Goal: Information Seeking & Learning: Learn about a topic

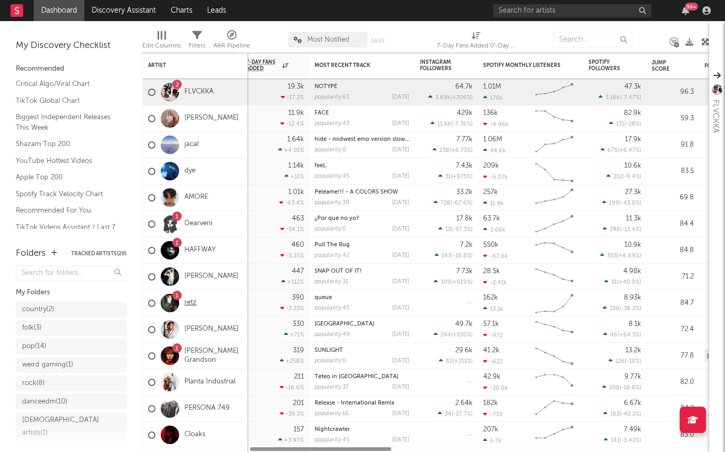
click at [190, 306] on link "retz" at bounding box center [190, 302] width 12 height 9
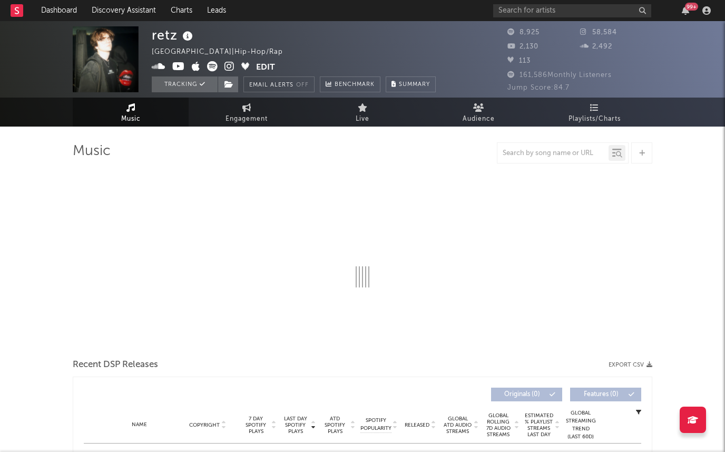
select select "6m"
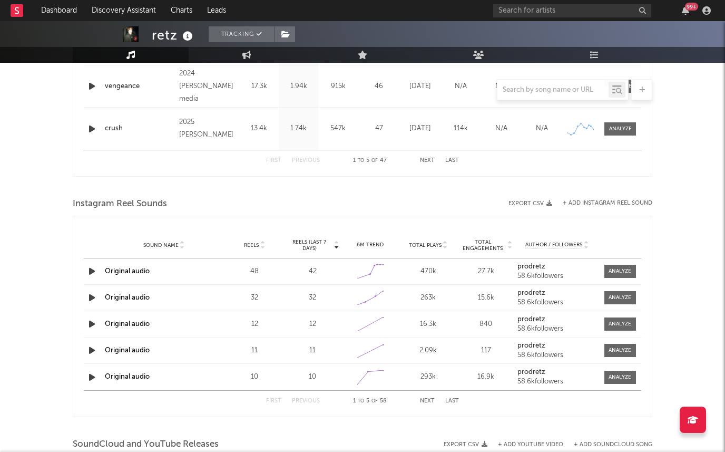
scroll to position [587, 0]
click at [625, 274] on div at bounding box center [620, 272] width 23 height 8
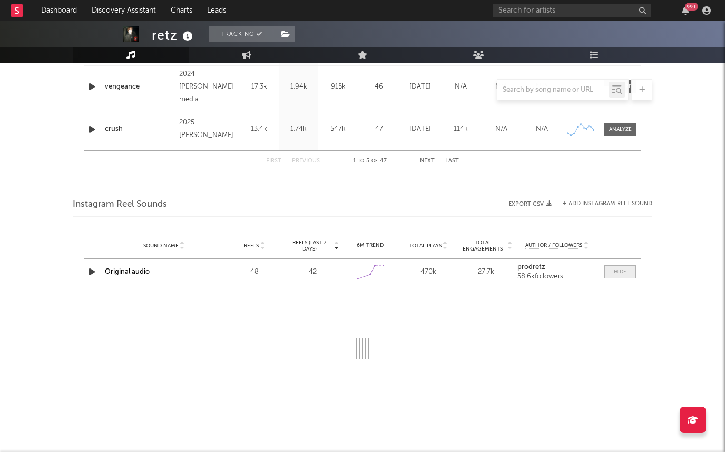
select select "1w"
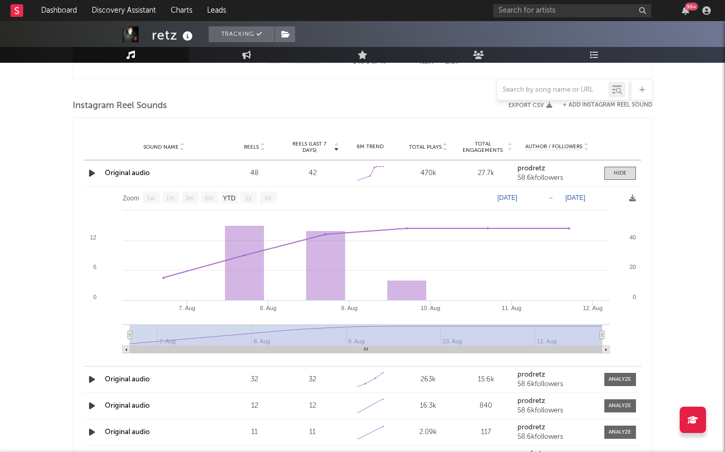
scroll to position [678, 0]
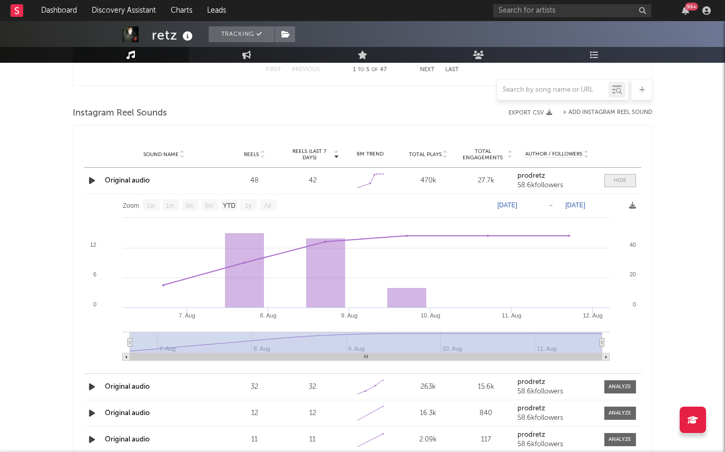
click at [609, 183] on span at bounding box center [621, 180] width 32 height 13
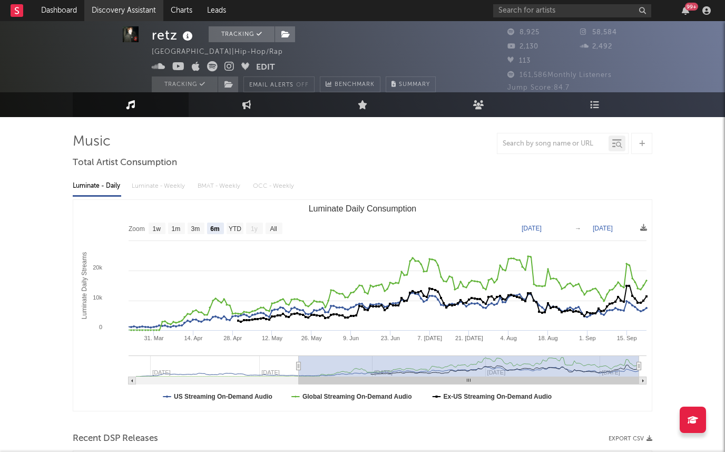
scroll to position [12, 0]
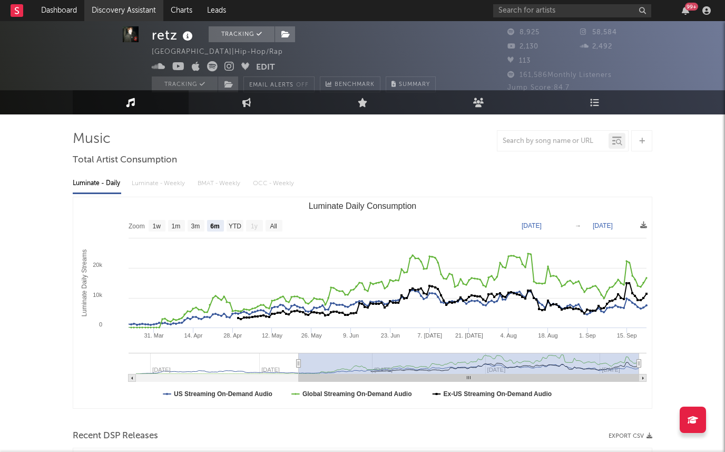
click at [98, 10] on link "Discovery Assistant" at bounding box center [123, 10] width 79 height 21
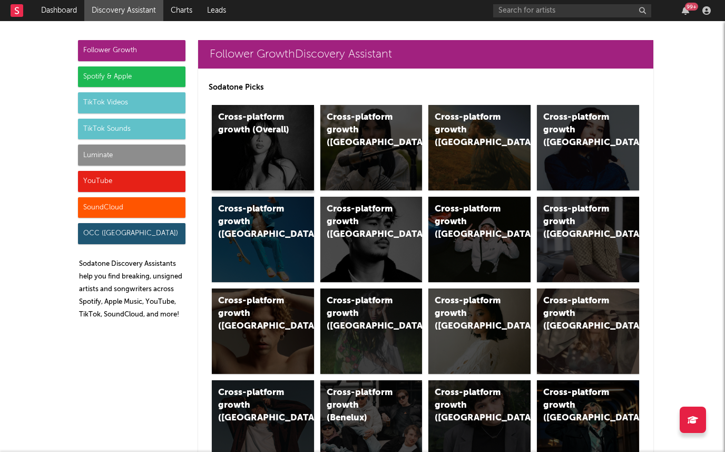
click at [218, 149] on div "Cross-platform growth (Overall)" at bounding box center [263, 147] width 102 height 85
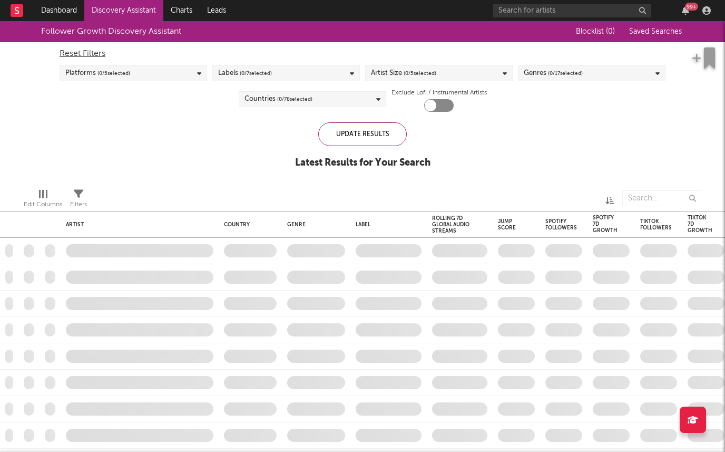
checkbox input "true"
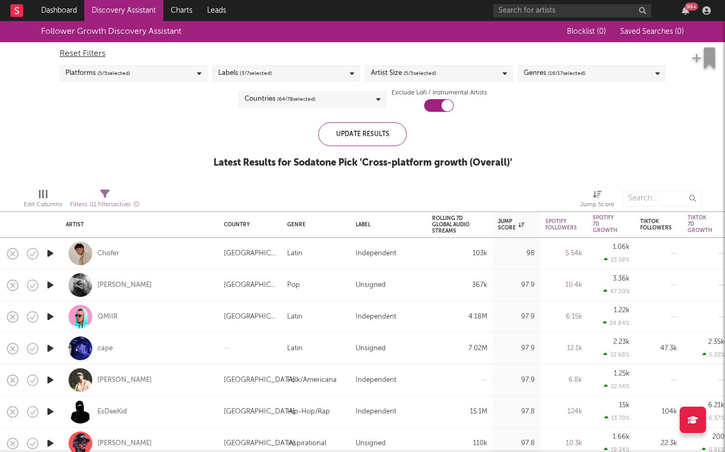
click at [254, 73] on span "( 3 / 7 selected)" at bounding box center [256, 73] width 32 height 13
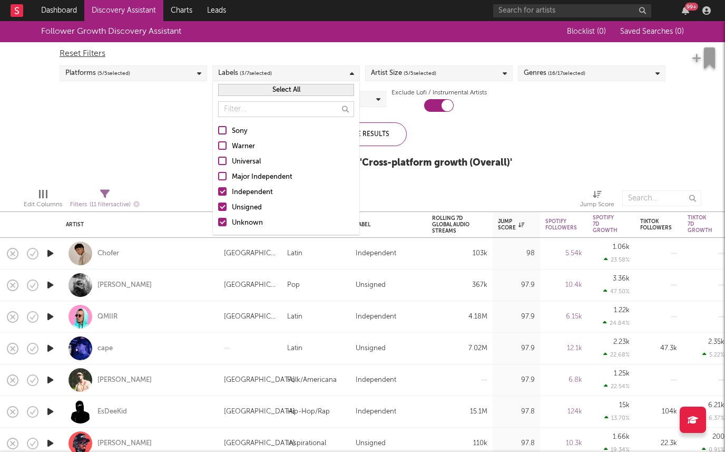
click at [246, 195] on div "Independent" at bounding box center [293, 192] width 122 height 13
click at [218, 195] on input "Independent" at bounding box center [218, 192] width 0 height 13
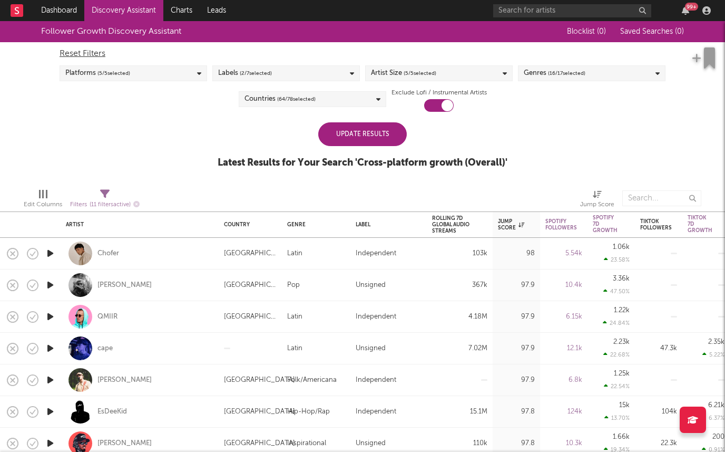
click at [125, 158] on div "Follower Growth Discovery Assistant Blocklist ( 0 ) Saved Searches ( 0 ) Reset …" at bounding box center [362, 100] width 725 height 159
click at [349, 89] on div "Reset Filters Platforms ( 5 / 5 selected) Labels ( 2 / 7 selected) Artist Size …" at bounding box center [362, 77] width 617 height 70
click at [342, 96] on div "Countries ( 64 / 78 selected)" at bounding box center [313, 99] width 148 height 16
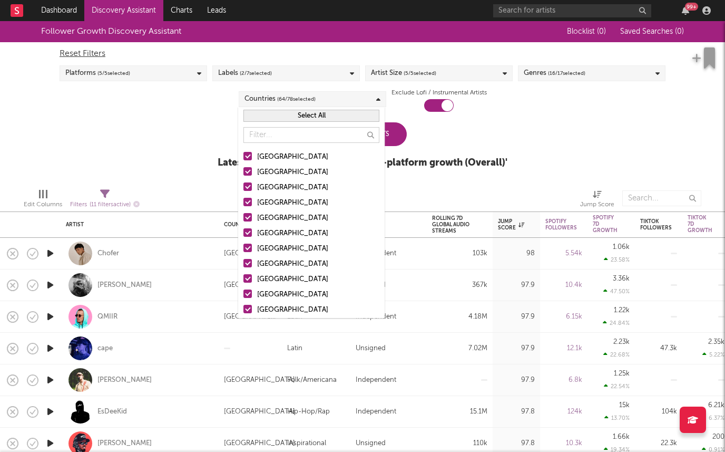
click at [336, 114] on button "Select All" at bounding box center [312, 116] width 136 height 12
click at [336, 114] on button "Deselect All" at bounding box center [312, 116] width 136 height 12
click at [322, 158] on div "[GEOGRAPHIC_DATA]" at bounding box center [318, 157] width 122 height 13
click at [244, 158] on input "[GEOGRAPHIC_DATA]" at bounding box center [244, 157] width 0 height 13
click at [318, 169] on div "Australia" at bounding box center [318, 172] width 122 height 13
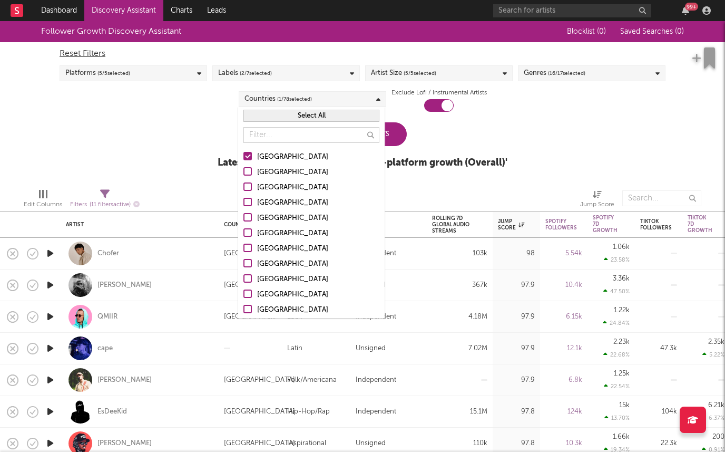
click at [244, 169] on input "Australia" at bounding box center [244, 172] width 0 height 13
click at [315, 192] on div "Canada" at bounding box center [318, 187] width 122 height 13
click at [244, 192] on input "Canada" at bounding box center [244, 187] width 0 height 13
click at [315, 201] on div "United Kingdom" at bounding box center [318, 203] width 122 height 13
click at [244, 201] on input "United Kingdom" at bounding box center [244, 203] width 0 height 13
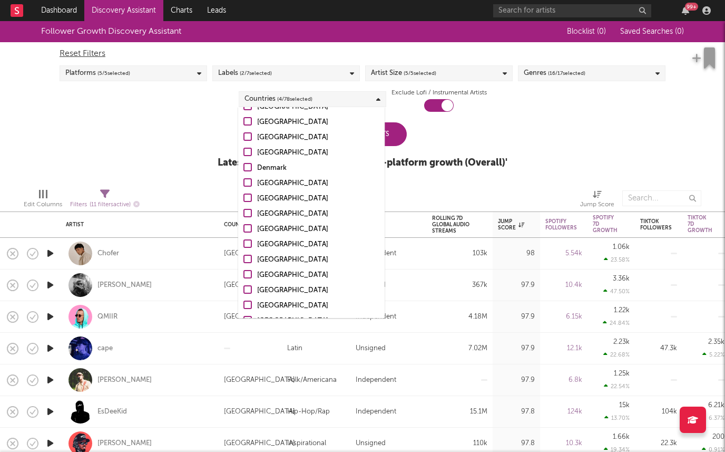
scroll to position [371, 0]
drag, startPoint x: 283, startPoint y: 125, endPoint x: 259, endPoint y: 137, distance: 26.4
click at [283, 126] on div "Ireland" at bounding box center [318, 122] width 122 height 13
click at [244, 126] on input "Ireland" at bounding box center [244, 122] width 0 height 13
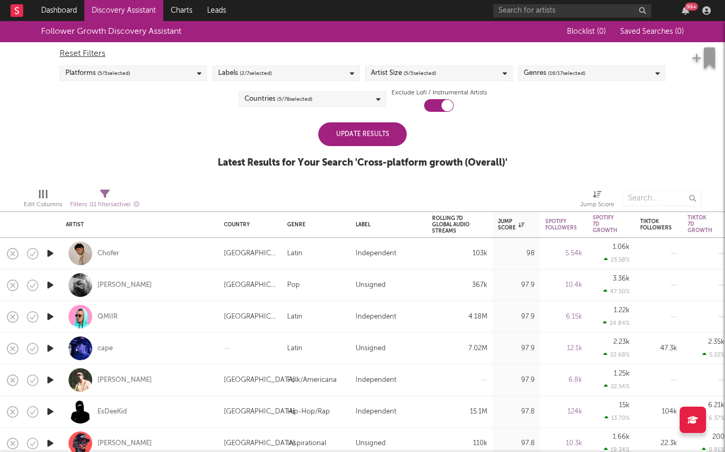
drag, startPoint x: 192, startPoint y: 145, endPoint x: 204, endPoint y: 145, distance: 11.6
click at [193, 145] on div "Follower Growth Discovery Assistant Blocklist ( 0 ) Saved Searches ( 0 ) Reset …" at bounding box center [362, 100] width 725 height 159
click at [370, 133] on div "Update Results" at bounding box center [362, 134] width 89 height 24
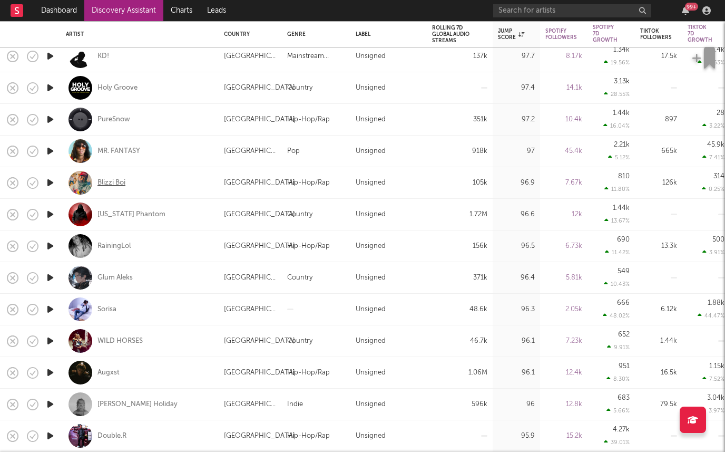
click at [120, 180] on div "Blizzi Boi" at bounding box center [112, 182] width 28 height 9
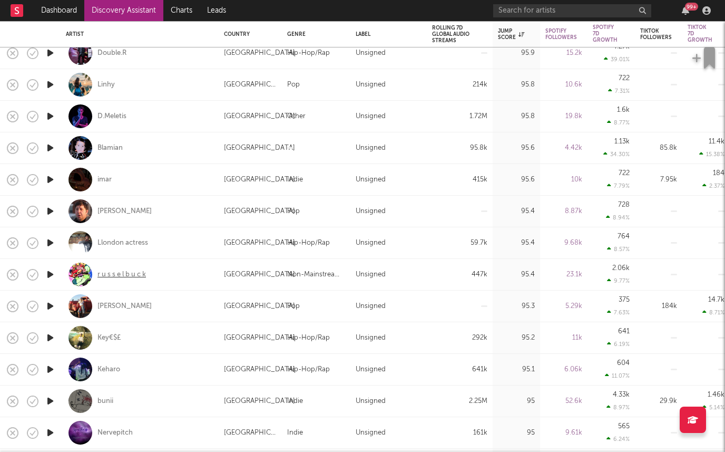
click at [122, 274] on div "r u s s e l b u c k" at bounding box center [122, 274] width 48 height 9
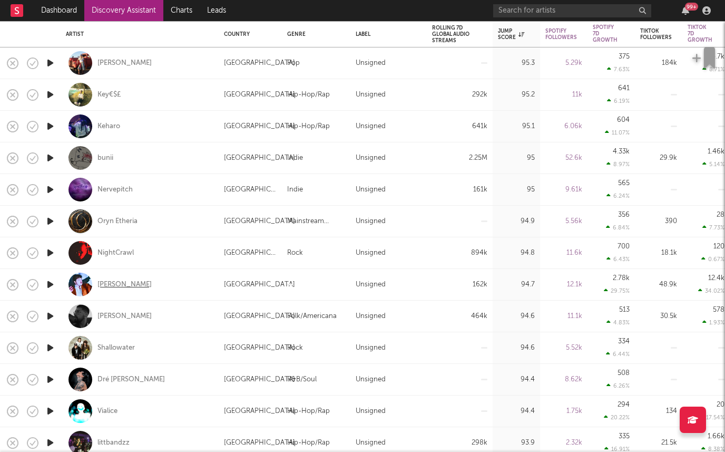
click at [123, 281] on div "Victor Jones" at bounding box center [125, 284] width 54 height 9
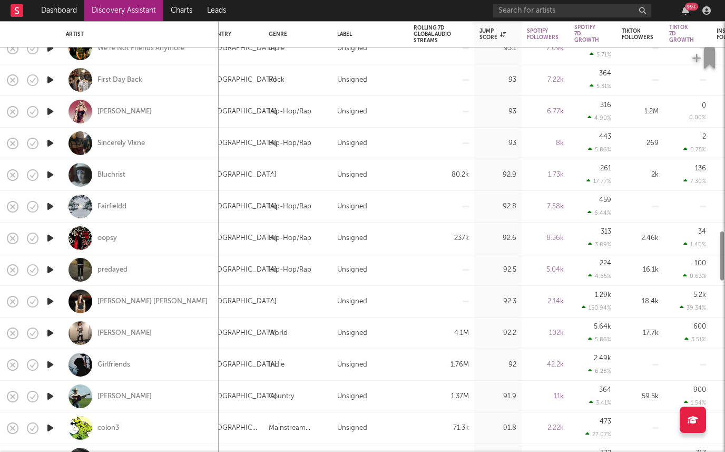
click at [47, 109] on icon "button" at bounding box center [50, 111] width 11 height 13
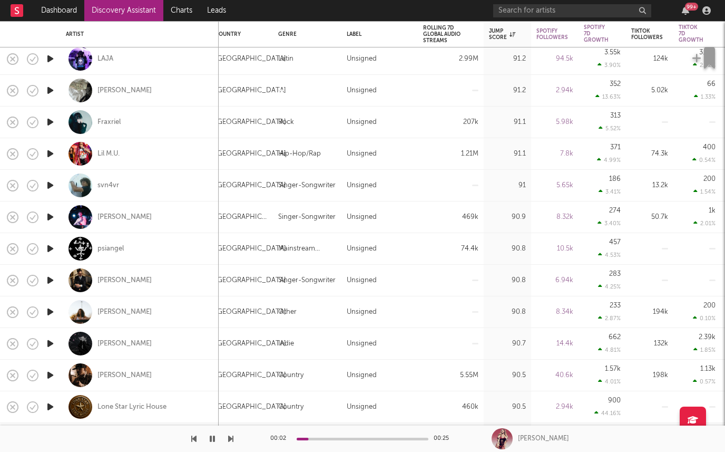
click at [45, 308] on icon "button" at bounding box center [50, 311] width 11 height 13
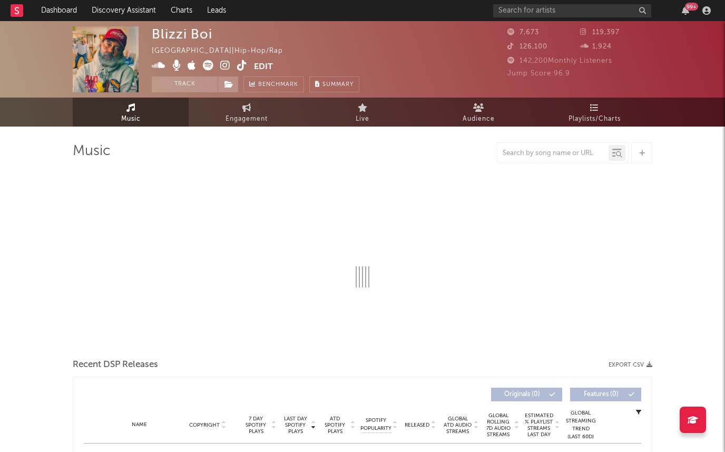
select select "1w"
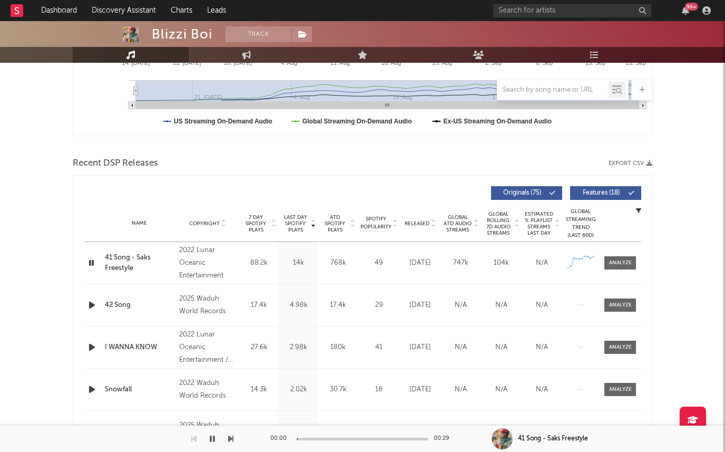
scroll to position [292, 0]
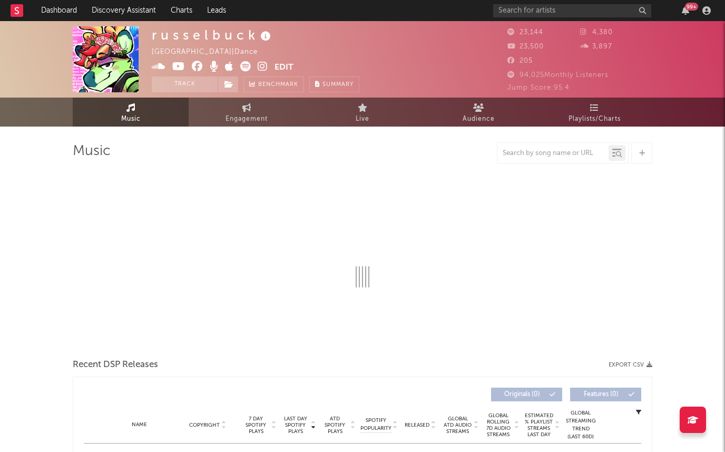
select select "6m"
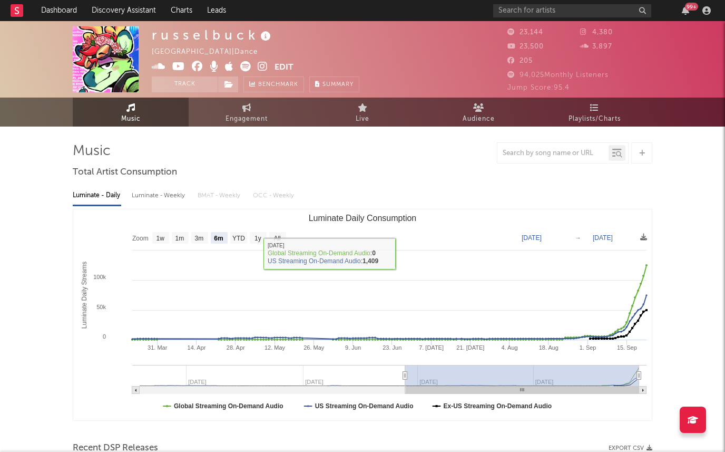
drag, startPoint x: 177, startPoint y: 197, endPoint x: 182, endPoint y: 198, distance: 5.3
click at [177, 197] on div "Luminate - Weekly" at bounding box center [159, 196] width 55 height 18
select select "6m"
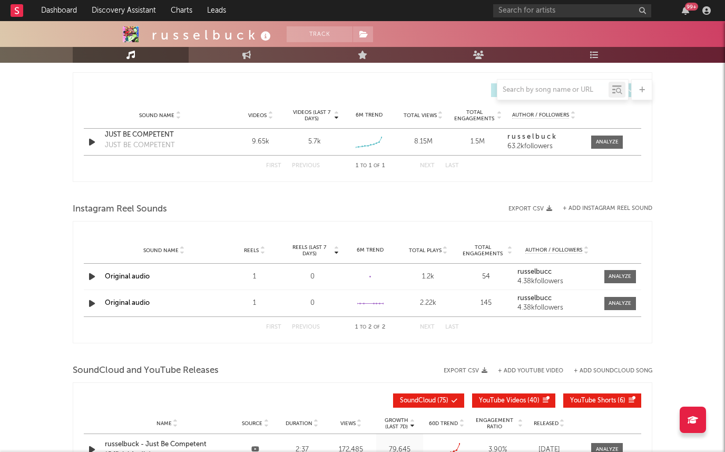
scroll to position [741, 0]
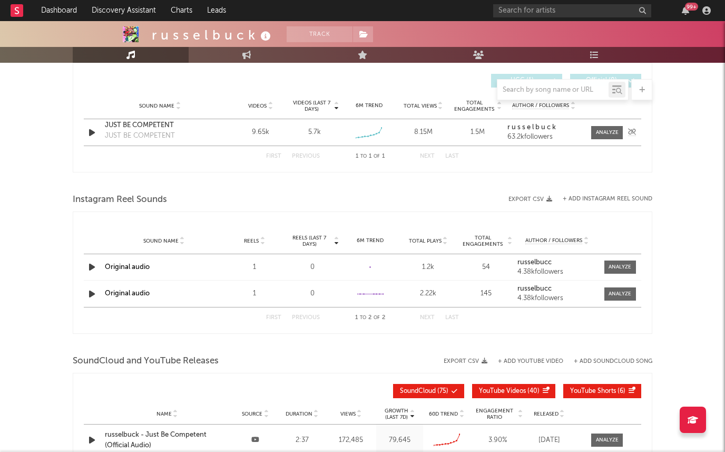
click at [146, 127] on div "JUST BE COMPETENT" at bounding box center [160, 125] width 110 height 11
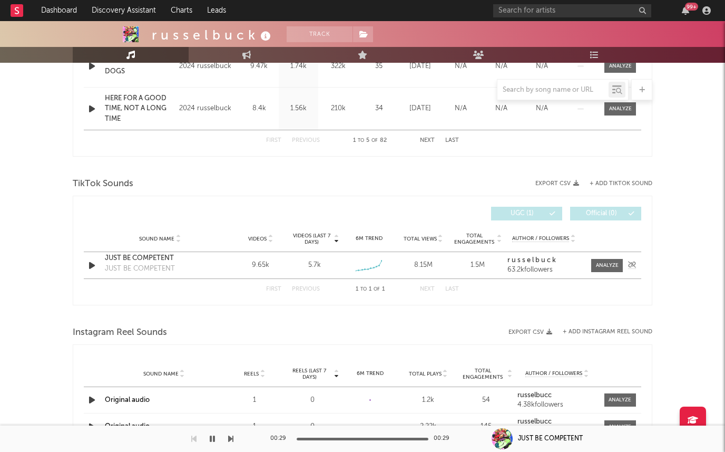
scroll to position [605, 0]
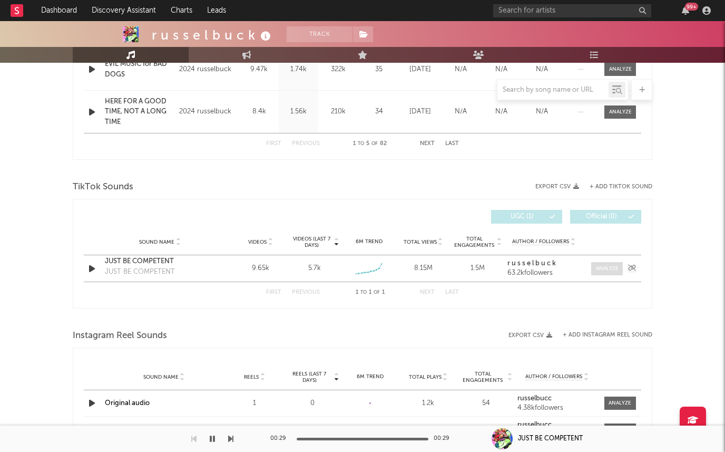
click at [614, 270] on div at bounding box center [607, 269] width 23 height 8
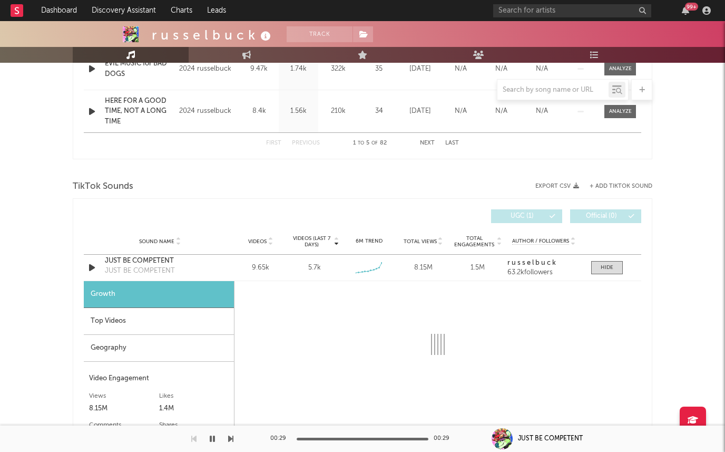
click at [154, 312] on div "Top Videos" at bounding box center [159, 321] width 150 height 27
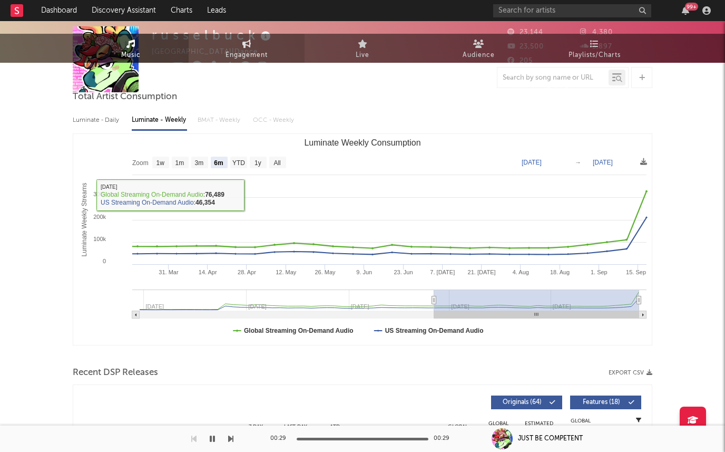
scroll to position [0, 0]
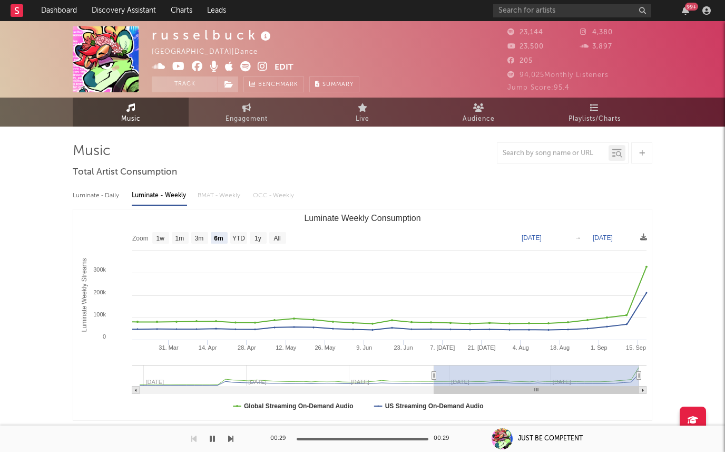
click at [267, 67] on icon at bounding box center [263, 66] width 10 height 11
click at [178, 67] on icon at bounding box center [178, 66] width 13 height 11
click at [318, 241] on rect "Luminate Weekly Consumption" at bounding box center [362, 314] width 579 height 211
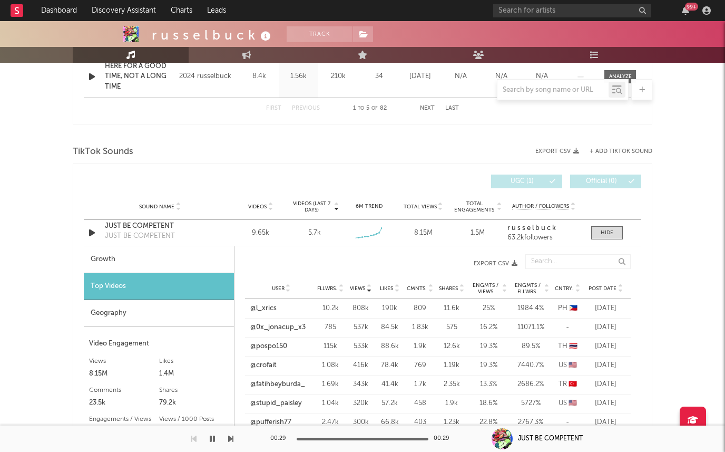
scroll to position [715, 0]
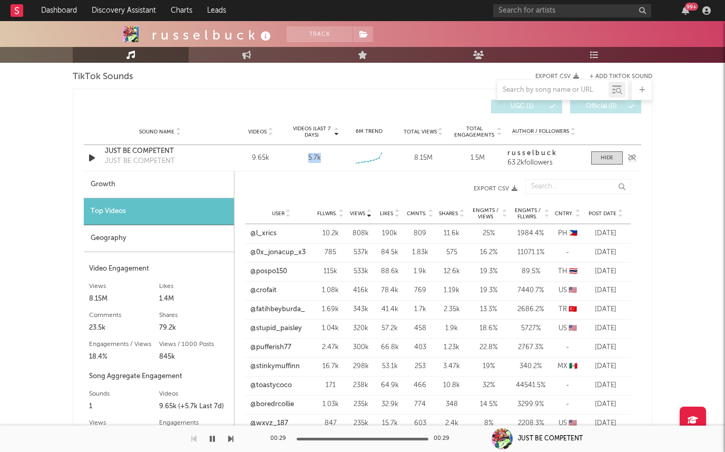
drag, startPoint x: 304, startPoint y: 163, endPoint x: 333, endPoint y: 158, distance: 29.4
click at [334, 158] on div "Sound Name JUST BE COMPETENT JUST BE COMPETENT Videos 9.65k Videos (last 7 days…" at bounding box center [363, 158] width 558 height 26
click at [407, 83] on div at bounding box center [363, 89] width 580 height 21
click at [261, 229] on link "@l_xrics" at bounding box center [263, 233] width 26 height 11
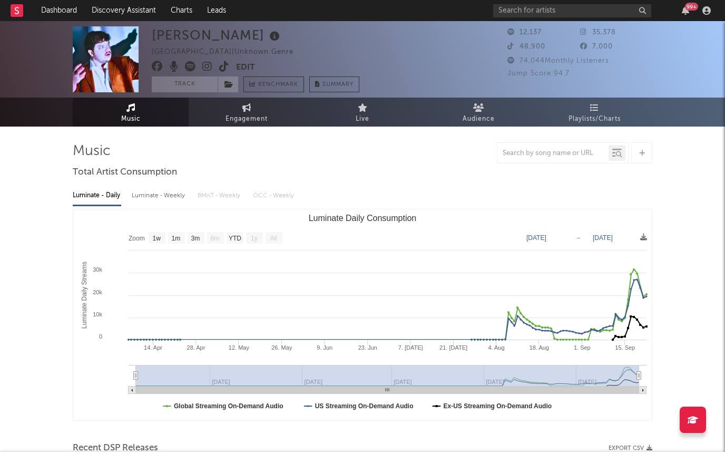
select select "1w"
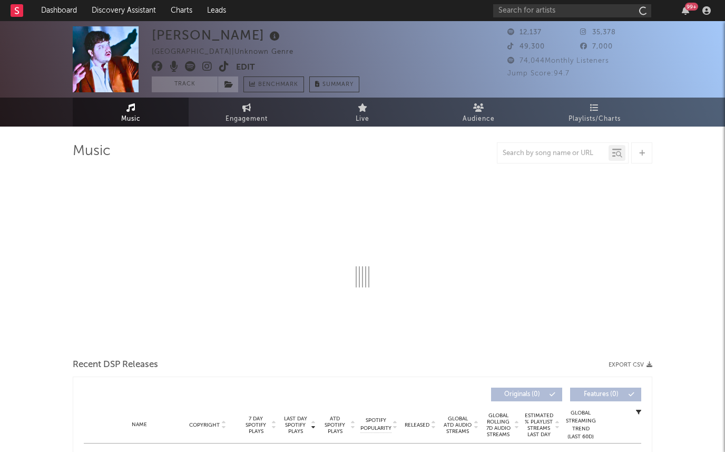
select select "1w"
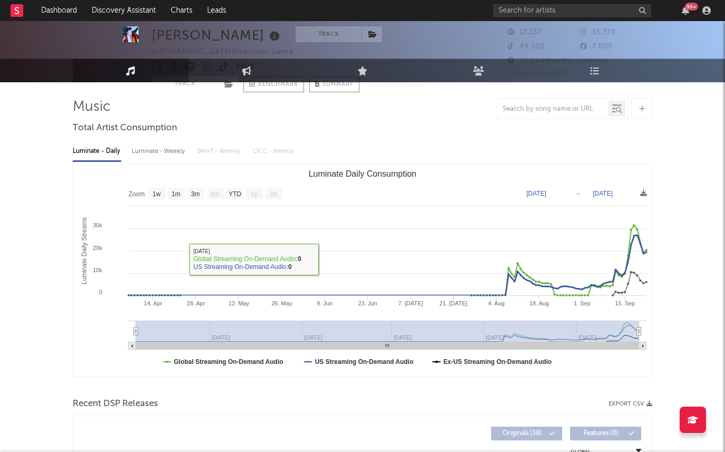
scroll to position [13, 0]
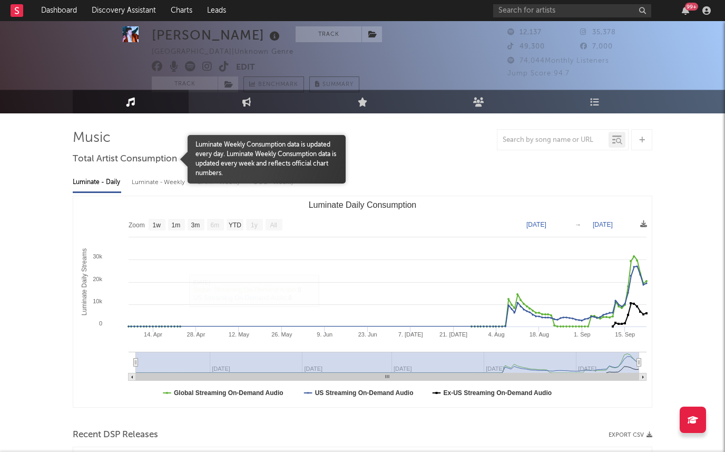
click at [172, 180] on div "Luminate - Weekly" at bounding box center [159, 182] width 55 height 18
select select "1w"
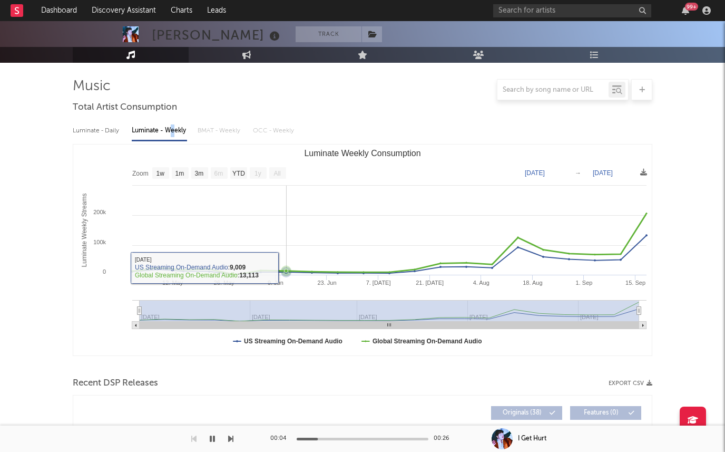
scroll to position [0, 0]
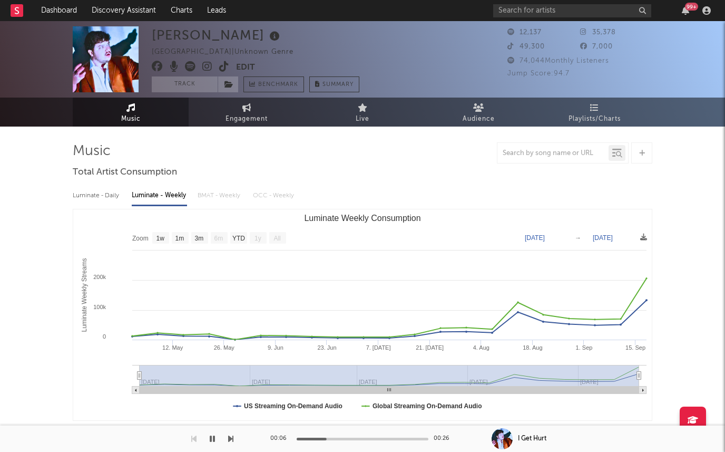
drag, startPoint x: 212, startPoint y: 165, endPoint x: 216, endPoint y: 160, distance: 6.0
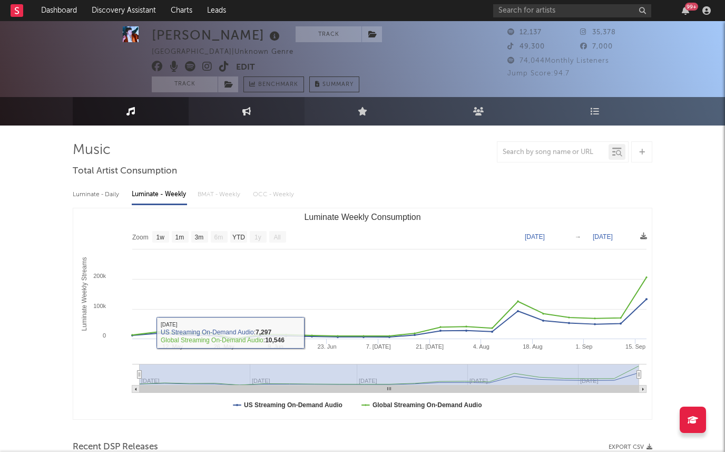
click at [241, 114] on link "Engagement" at bounding box center [247, 111] width 116 height 28
select select "1w"
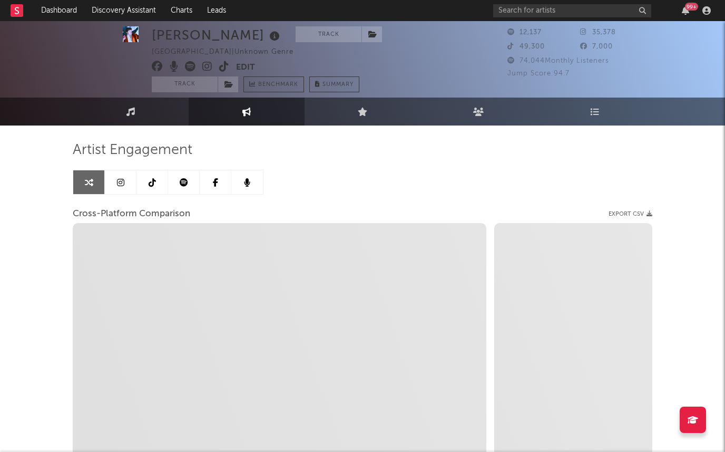
scroll to position [2, 0]
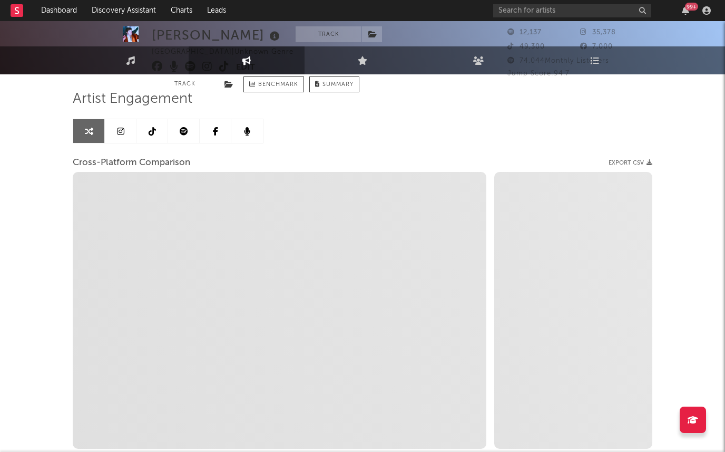
select select "1m"
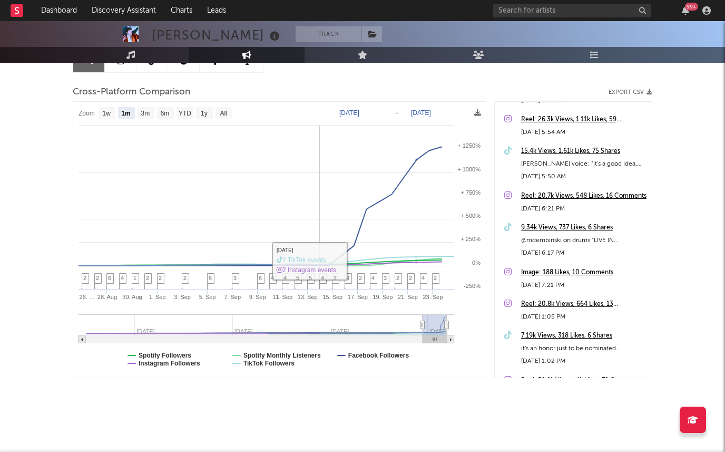
scroll to position [0, 0]
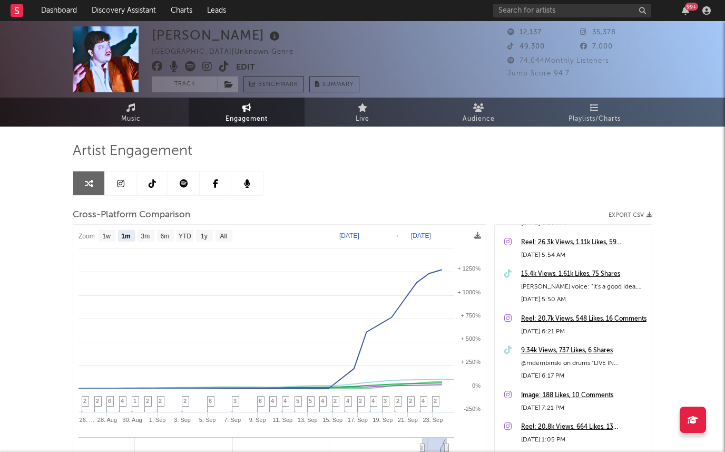
click at [267, 31] on icon at bounding box center [274, 36] width 15 height 15
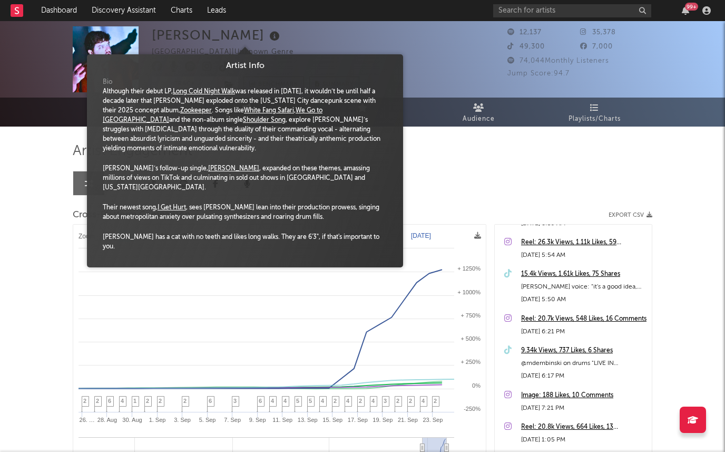
click at [541, 182] on div "Artist Engagement Cross-Platform Comparison Export CSV Zoom 1w 1m 3m 6m YTD 1y …" at bounding box center [363, 321] width 580 height 358
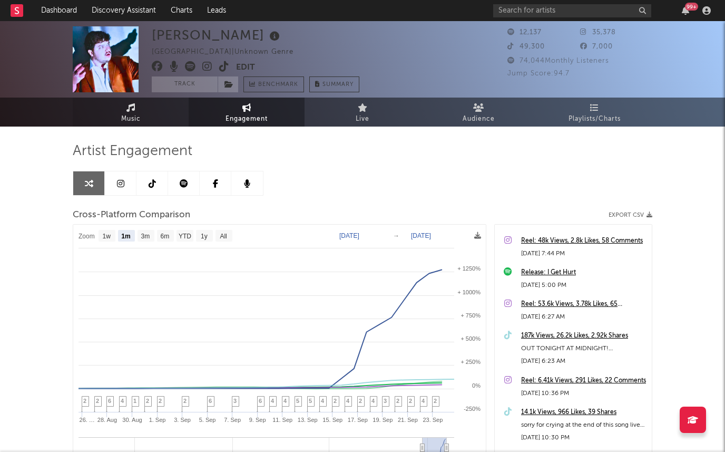
click at [138, 125] on span "Music" at bounding box center [131, 119] width 20 height 13
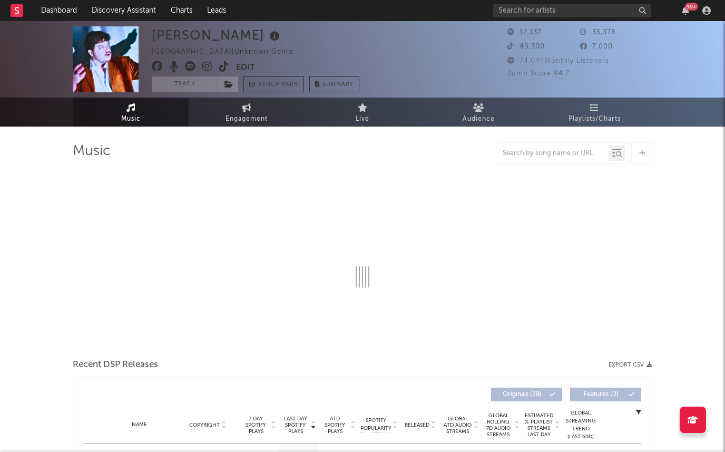
select select "1w"
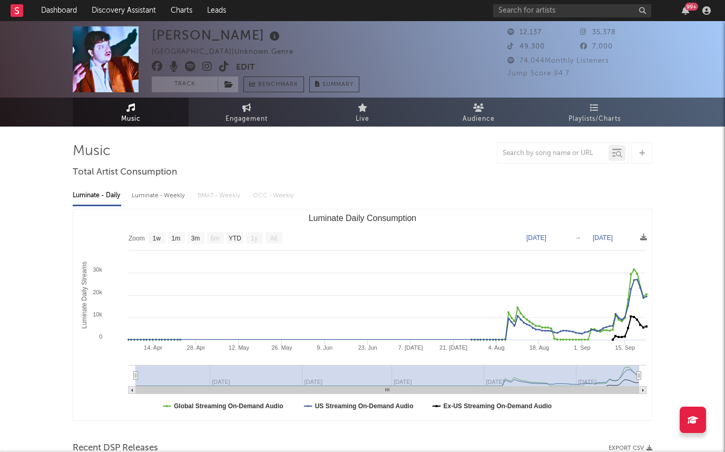
click at [204, 63] on icon at bounding box center [207, 66] width 10 height 11
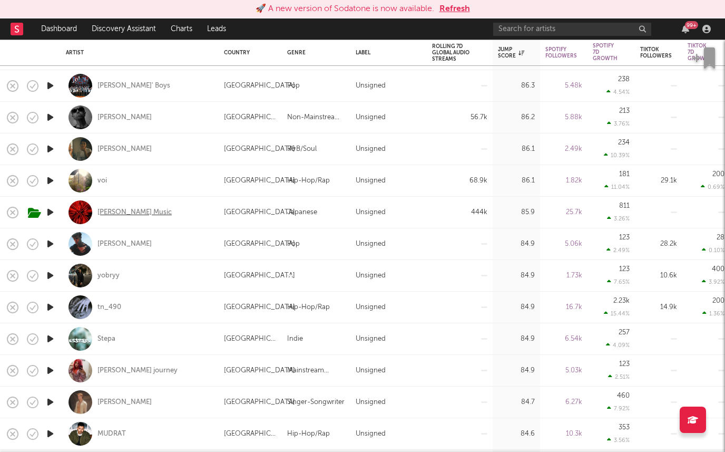
click at [104, 213] on div "[PERSON_NAME] Music" at bounding box center [135, 212] width 74 height 9
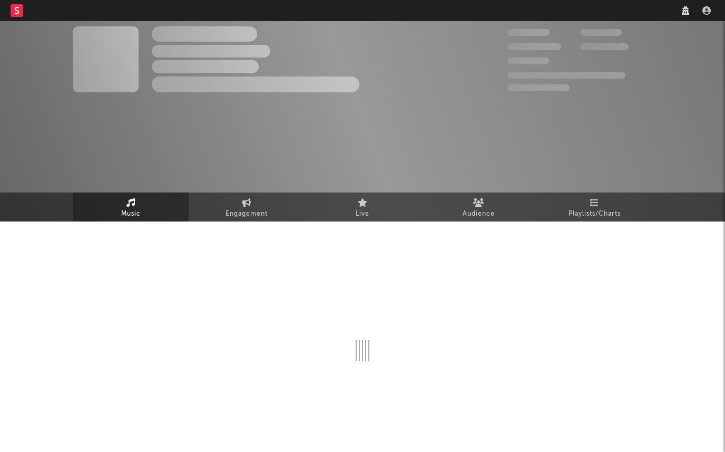
select select "6m"
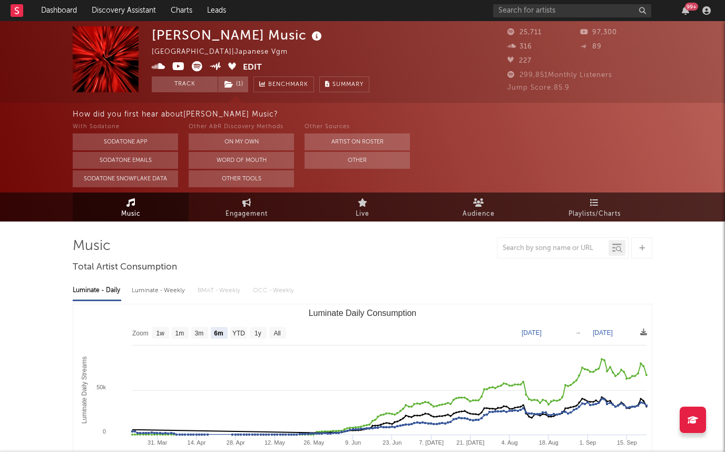
click at [172, 295] on div "Luminate - Weekly" at bounding box center [159, 290] width 55 height 18
select select "6m"
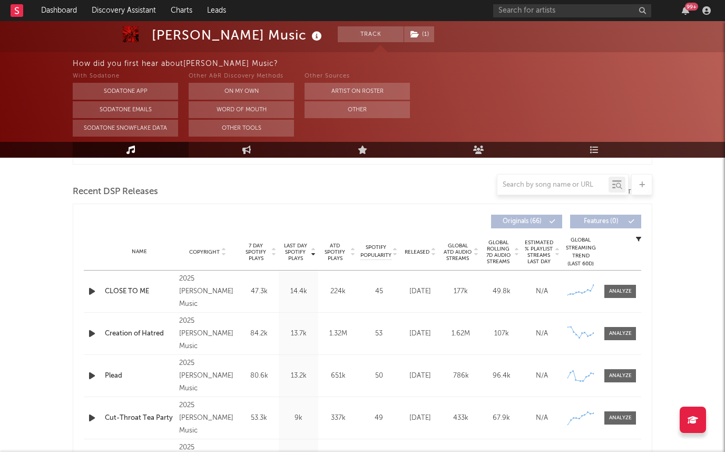
scroll to position [370, 0]
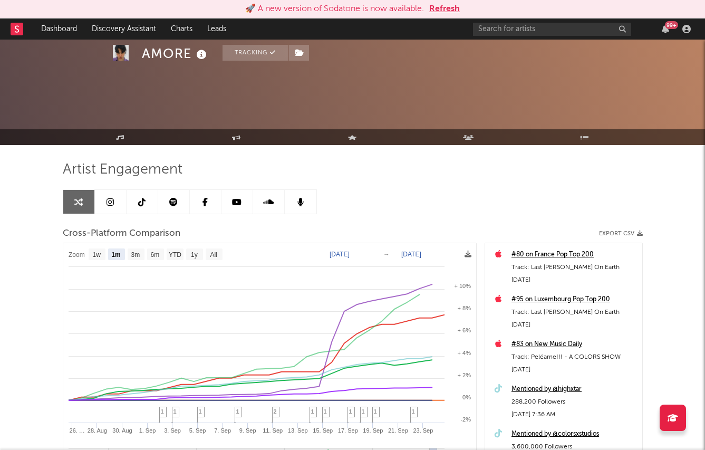
select select "1m"
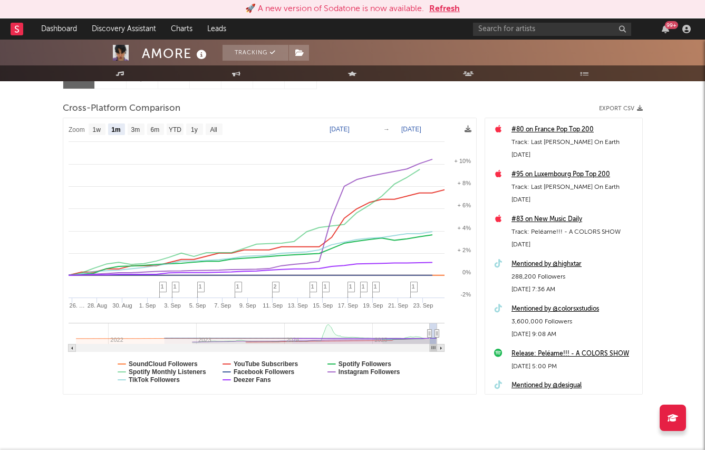
click at [435, 12] on button "Refresh" at bounding box center [444, 9] width 31 height 13
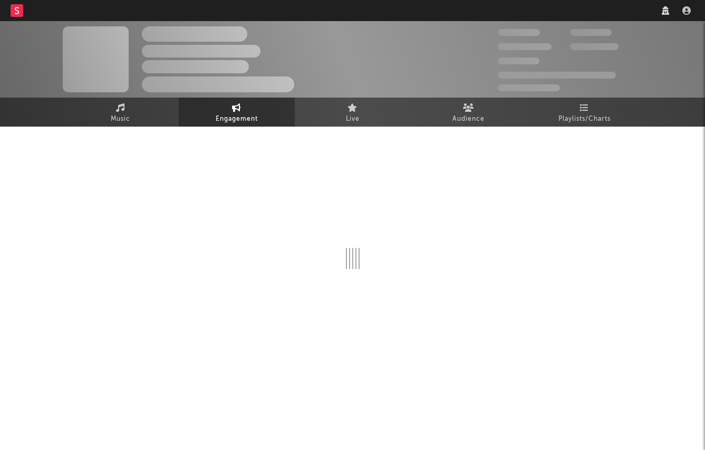
select select "1w"
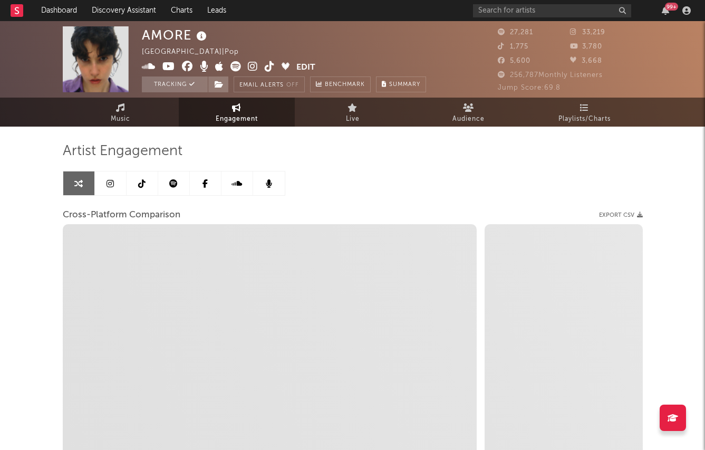
select select "1m"
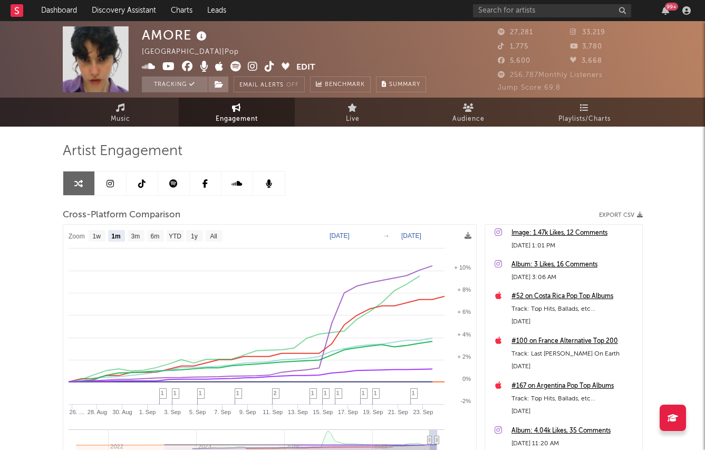
scroll to position [843, 0]
